Goal: Task Accomplishment & Management: Use online tool/utility

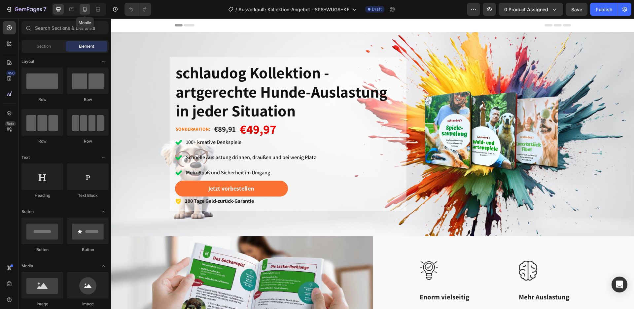
click at [84, 11] on icon at bounding box center [85, 9] width 4 height 5
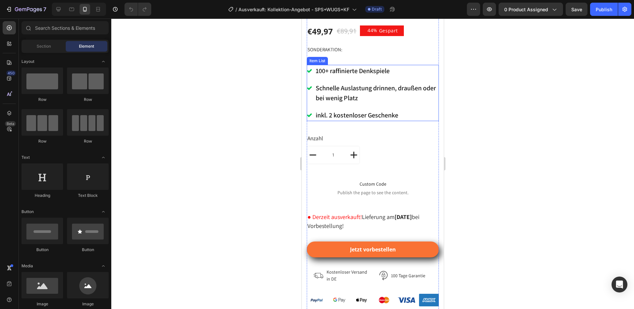
scroll to position [297, 0]
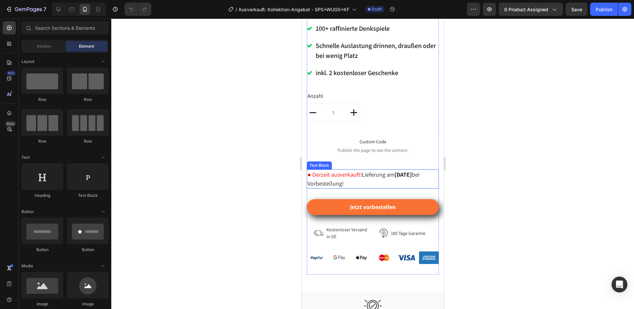
click at [364, 170] on p "● Derzeit ausverkauft! Lieferung am [DATE] bei Vorbestellung!" at bounding box center [372, 179] width 131 height 18
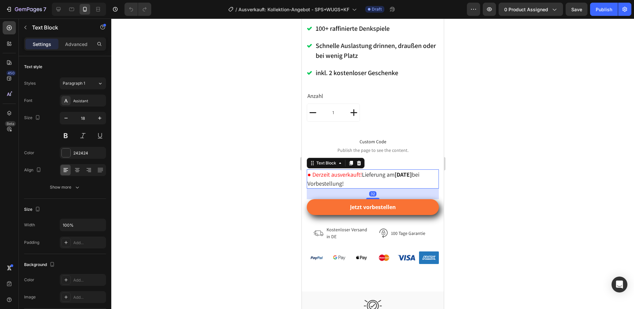
click at [365, 170] on p "● Derzeit ausverkauft! Lieferung am [DATE] bei Vorbestellung!" at bounding box center [372, 179] width 131 height 18
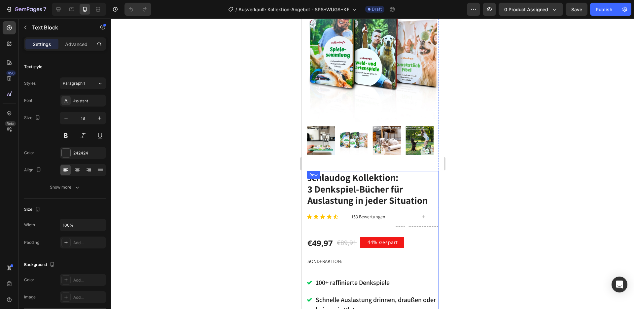
scroll to position [0, 0]
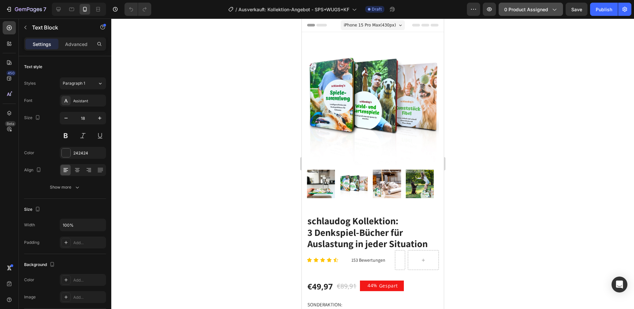
click at [530, 7] on span "0 product assigned" at bounding box center [526, 9] width 44 height 7
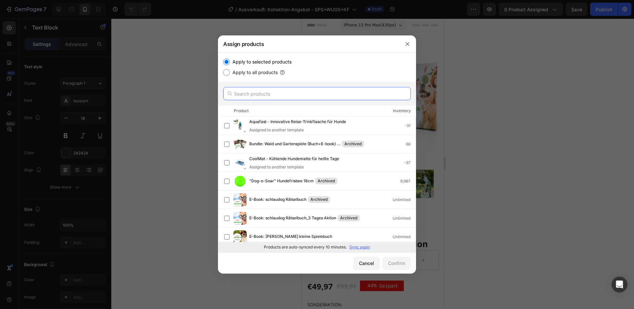
click at [290, 91] on input "text" at bounding box center [317, 93] width 188 height 13
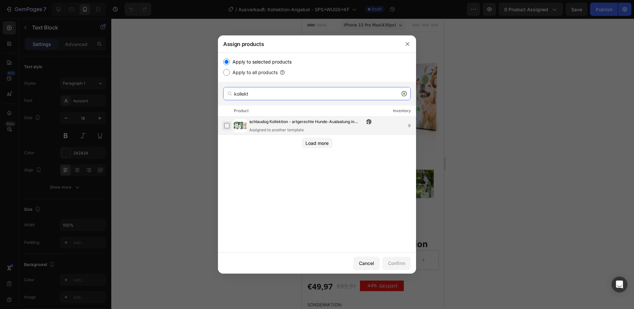
type input "kollekt"
click at [230, 127] on label at bounding box center [226, 125] width 5 height 5
click at [399, 261] on div "Confirm" at bounding box center [396, 262] width 17 height 7
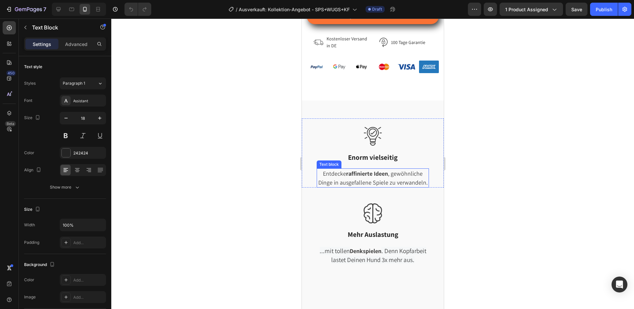
scroll to position [500, 0]
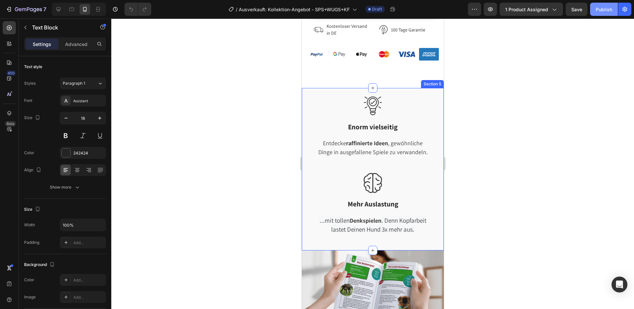
click at [603, 10] on div "Publish" at bounding box center [604, 9] width 17 height 7
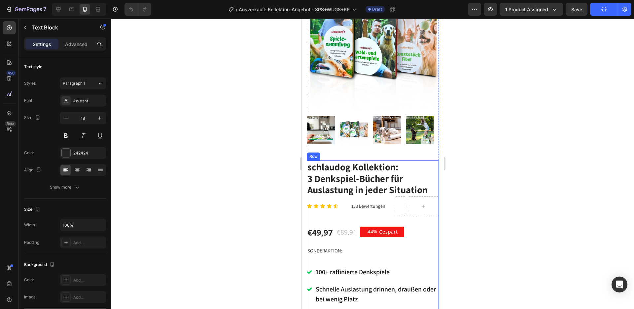
scroll to position [33, 0]
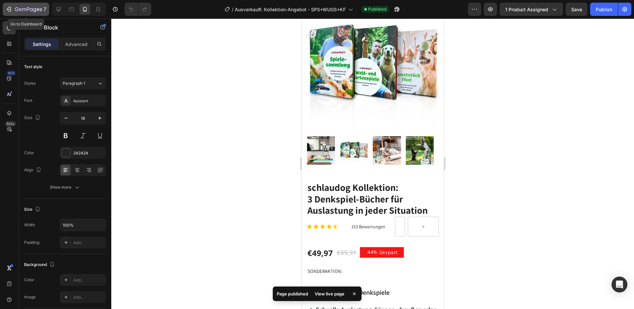
click at [17, 10] on icon "button" at bounding box center [28, 10] width 27 height 6
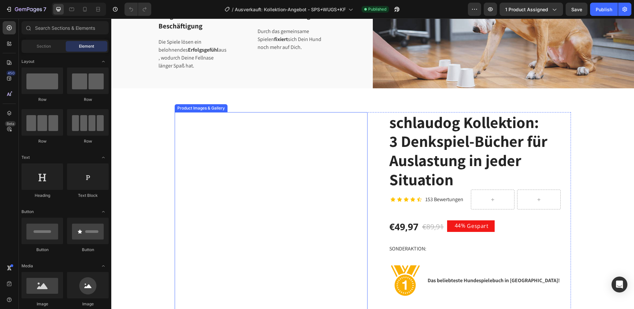
scroll to position [429, 0]
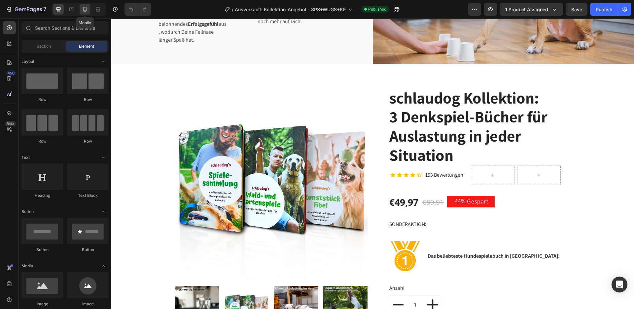
click at [89, 11] on div at bounding box center [85, 9] width 11 height 11
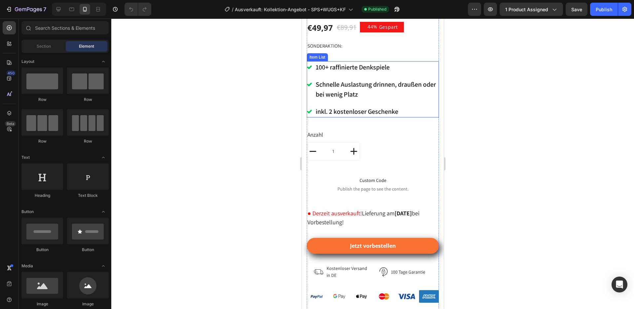
scroll to position [264, 0]
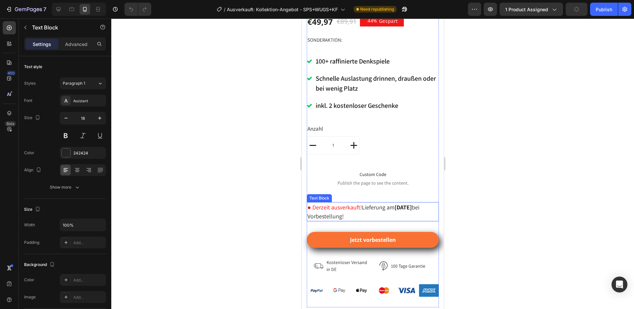
click at [379, 203] on p "● Derzeit ausverkauft! Lieferung am [DATE] bei Vorbestellung!" at bounding box center [372, 212] width 131 height 18
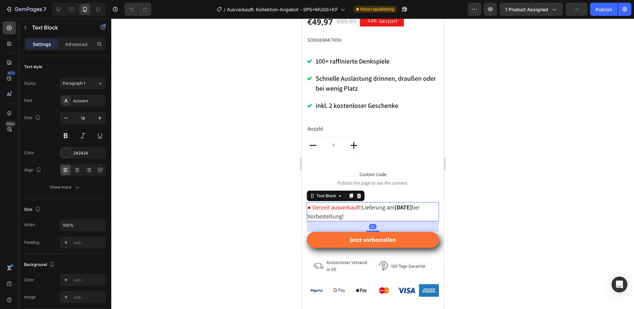
click at [379, 203] on p "● Derzeit ausverkauft! Lieferung am [DATE] bei Vorbestellung!" at bounding box center [372, 212] width 131 height 18
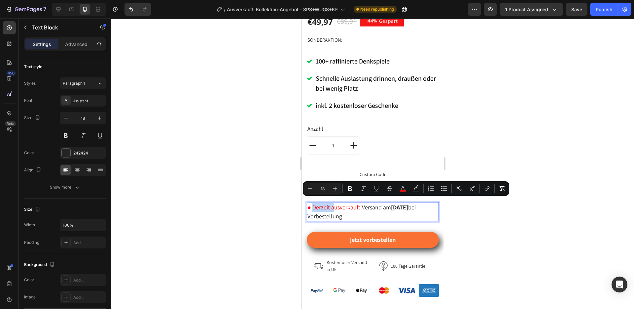
drag, startPoint x: 334, startPoint y: 203, endPoint x: 313, endPoint y: 203, distance: 20.5
click at [313, 203] on span "● Derzeit ausverkauft!" at bounding box center [334, 207] width 55 height 8
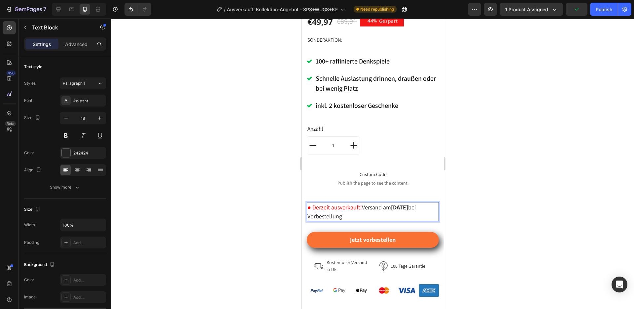
click at [391, 207] on p "● Derzeit ausverkauft! Versand am [DATE] bei Vorbestellung!" at bounding box center [372, 212] width 131 height 18
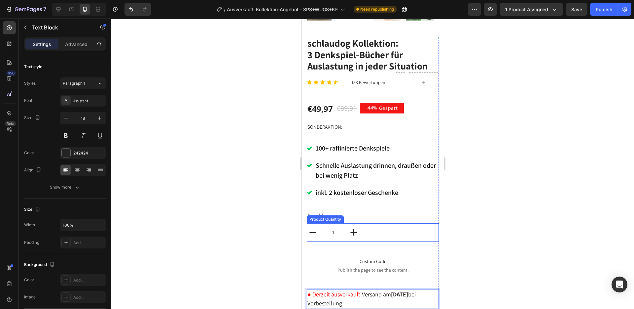
scroll to position [183, 0]
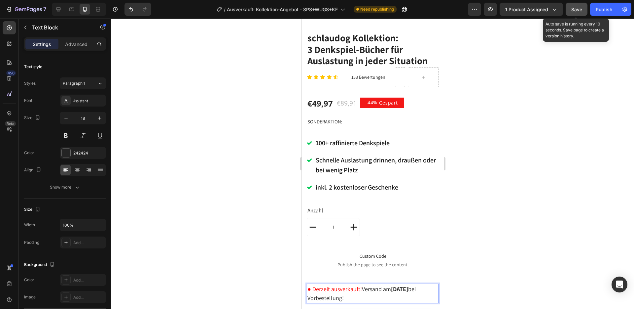
click at [585, 8] on button "Save" at bounding box center [577, 9] width 22 height 13
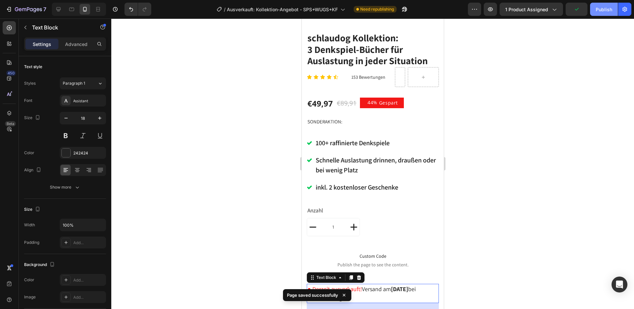
click at [605, 11] on div "Publish" at bounding box center [604, 9] width 17 height 7
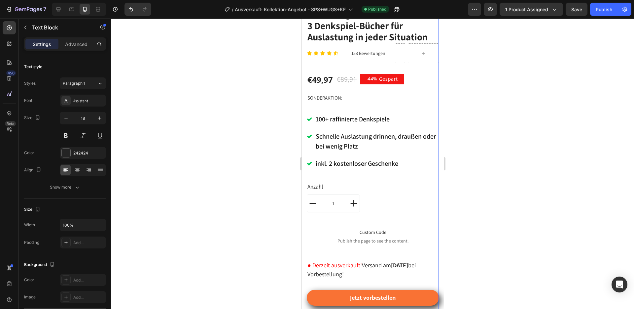
scroll to position [207, 0]
click at [403, 261] on strong "[DATE]" at bounding box center [399, 265] width 17 height 8
click at [414, 261] on p "● Derzeit ausverkauft! Versand am [DATE] bei Vorbestellung!" at bounding box center [372, 269] width 131 height 18
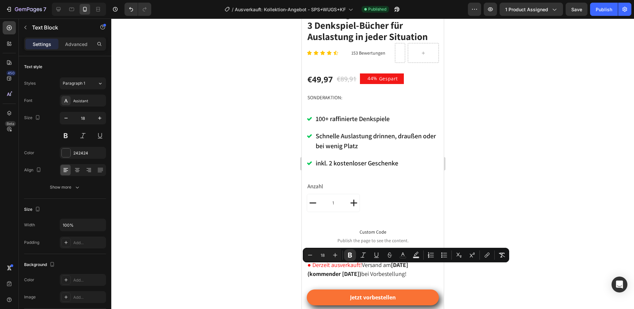
drag, startPoint x: 373, startPoint y: 267, endPoint x: 300, endPoint y: 266, distance: 73.3
click at [351, 254] on icon "Editor contextual toolbar" at bounding box center [350, 254] width 4 height 5
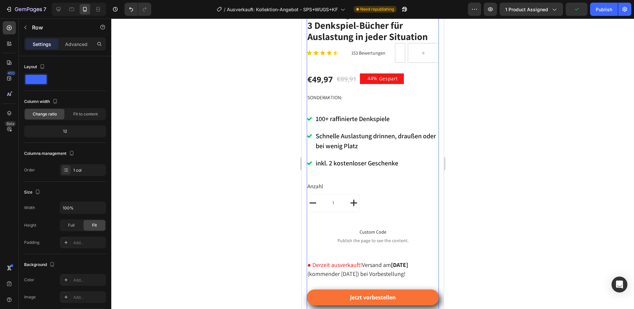
click at [350, 274] on div "schlaudog Kollektion: 3 Denkspiel-Bücher für Auslastung in jeder Situation Head…" at bounding box center [373, 185] width 132 height 357
click at [382, 268] on p "● Derzeit ausverkauft! Versand am [DATE] (kommender [DATE]) bei Vorbestellung!" at bounding box center [372, 269] width 131 height 18
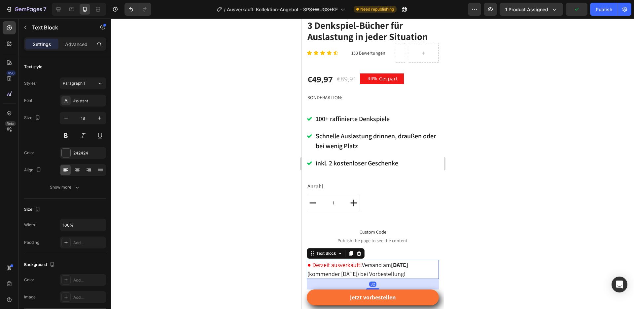
click at [477, 251] on div at bounding box center [372, 164] width 523 height 290
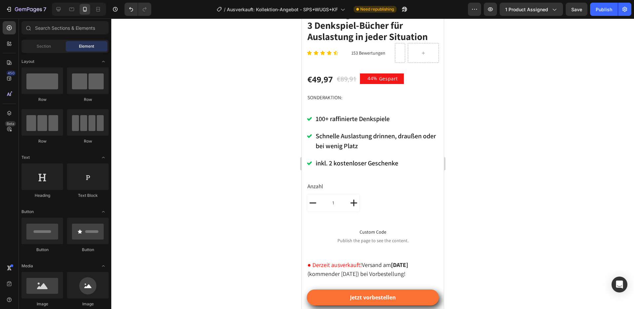
click at [469, 263] on div at bounding box center [372, 164] width 523 height 290
click at [600, 14] on button "Publish" at bounding box center [604, 9] width 28 height 13
click at [23, 9] on icon "button" at bounding box center [28, 10] width 27 height 6
